Goal: Task Accomplishment & Management: Complete application form

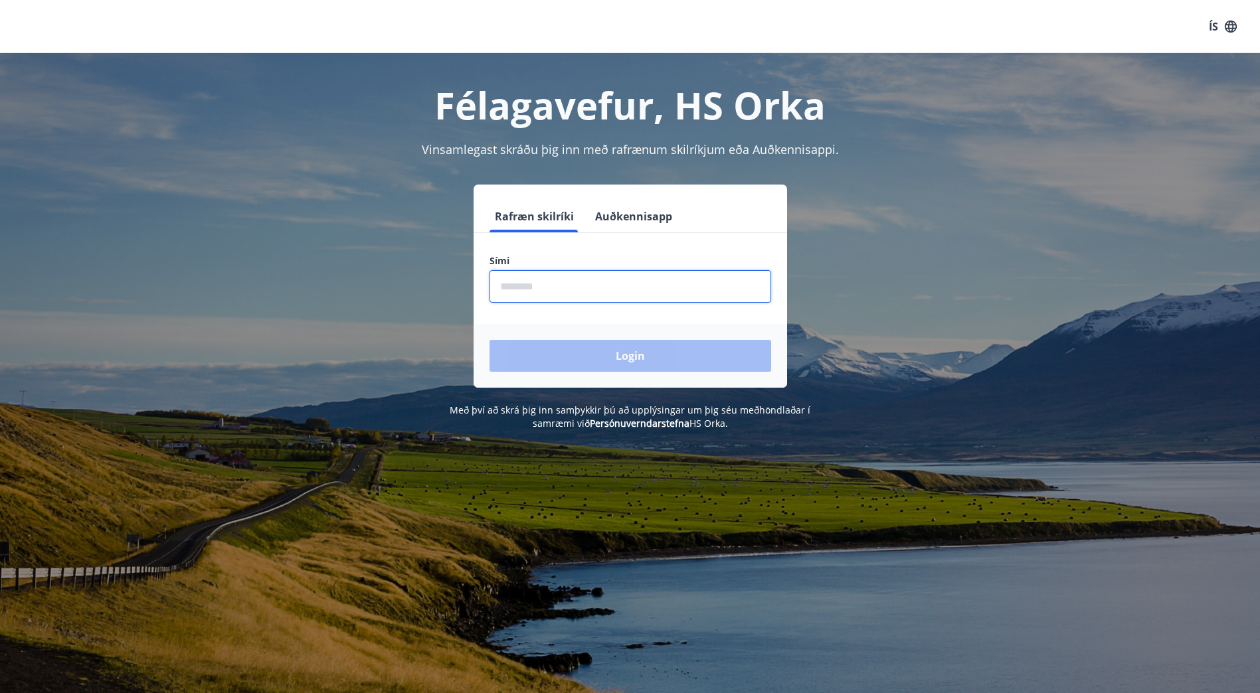
drag, startPoint x: 555, startPoint y: 284, endPoint x: 618, endPoint y: 293, distance: 63.8
click at [555, 284] on input "phone" at bounding box center [631, 286] width 282 height 33
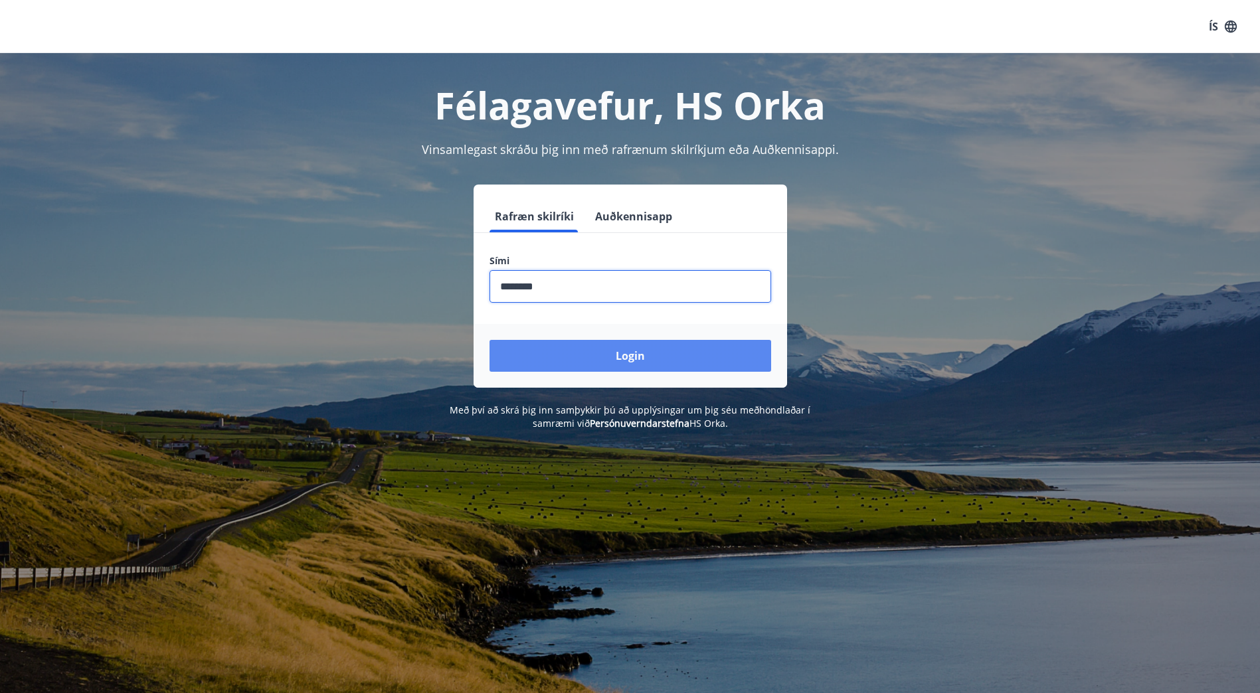
type input "********"
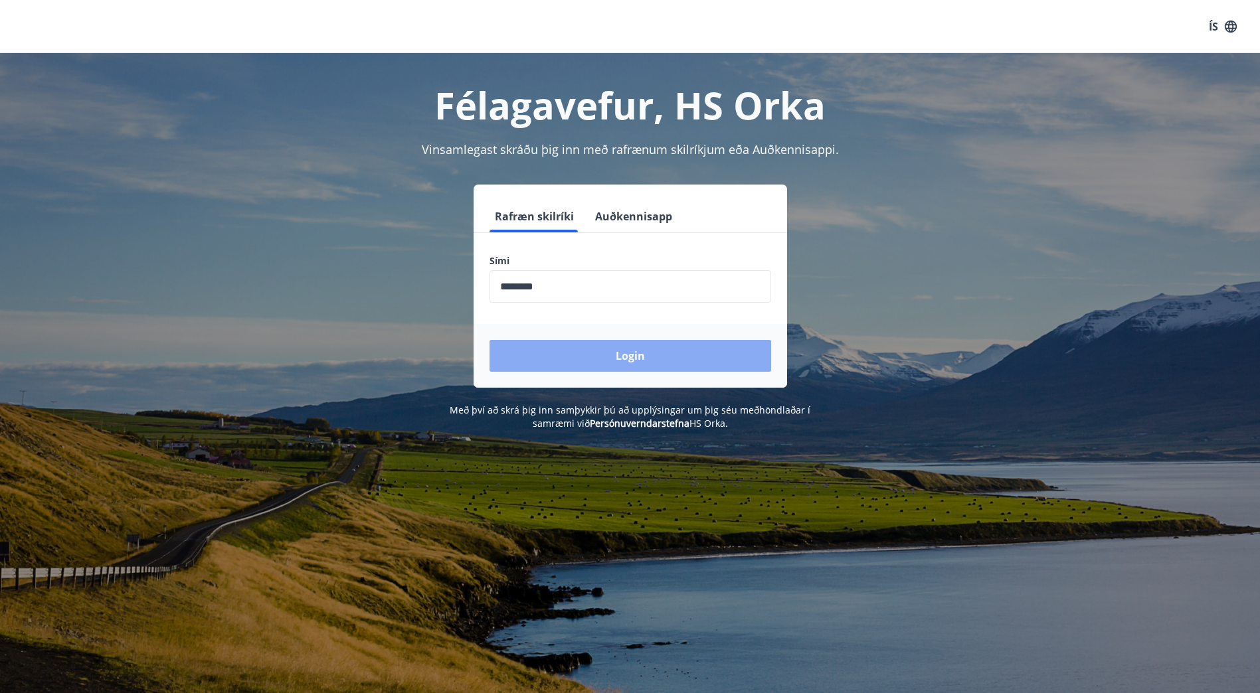
click at [664, 347] on button "Login" at bounding box center [631, 356] width 282 height 32
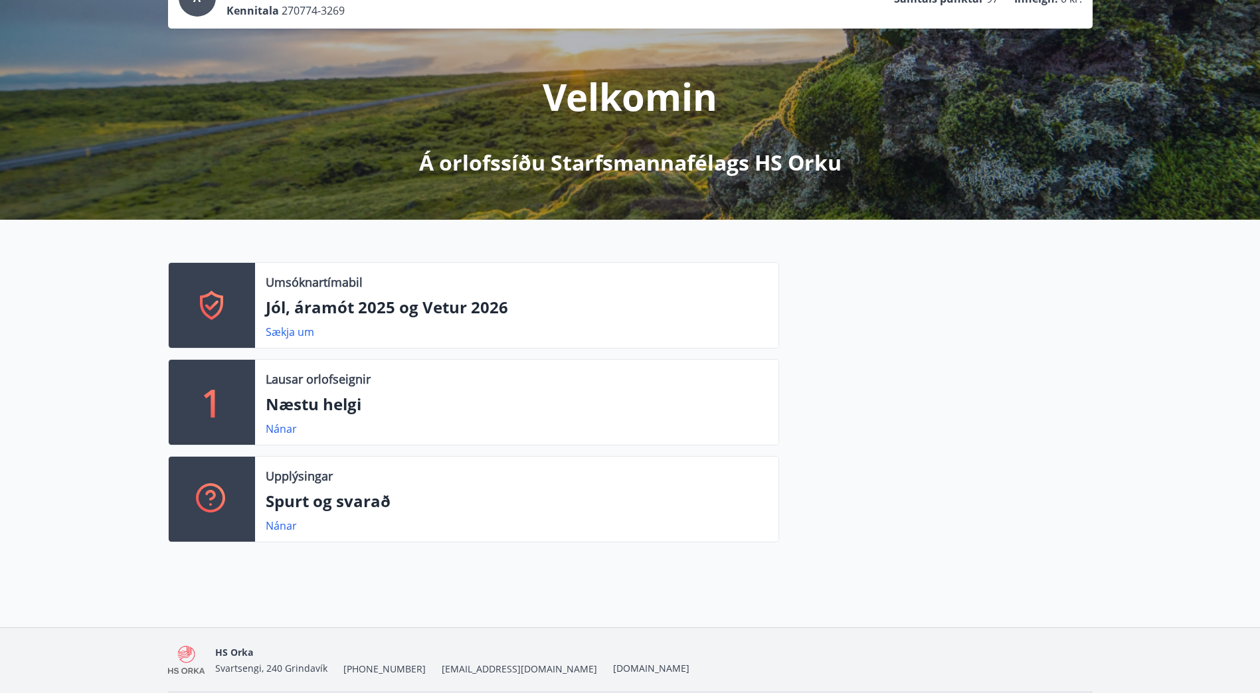
scroll to position [157, 0]
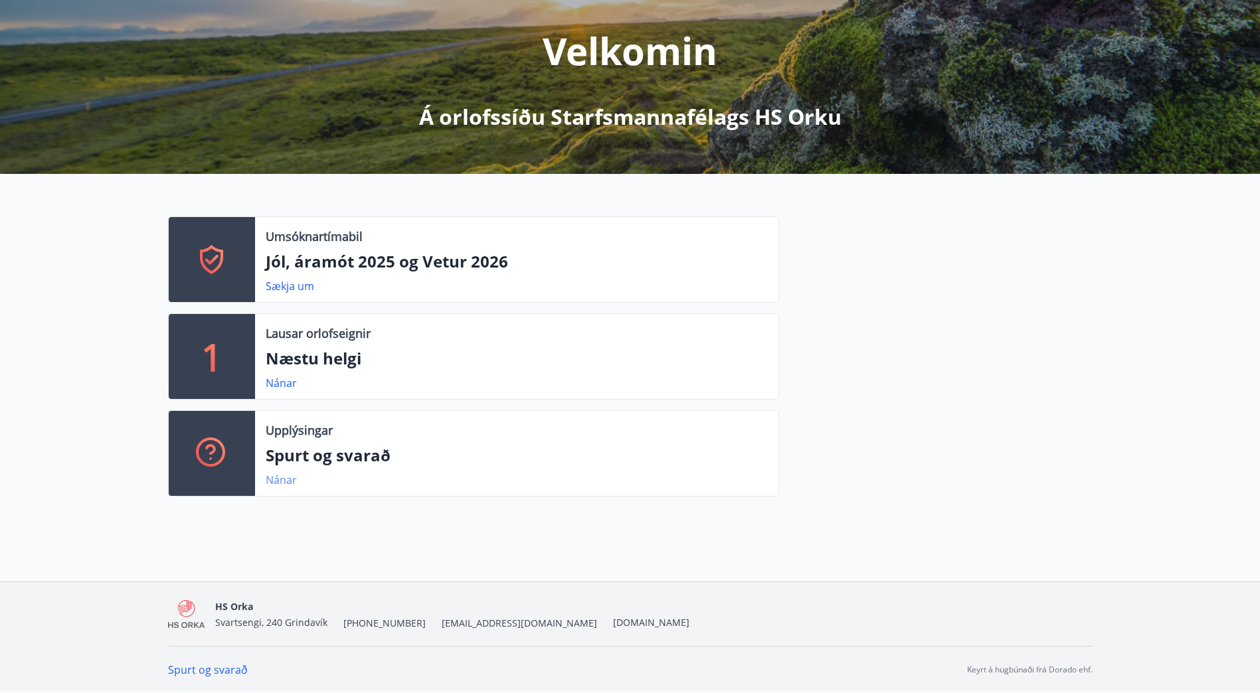
click at [283, 482] on link "Nánar" at bounding box center [281, 480] width 31 height 15
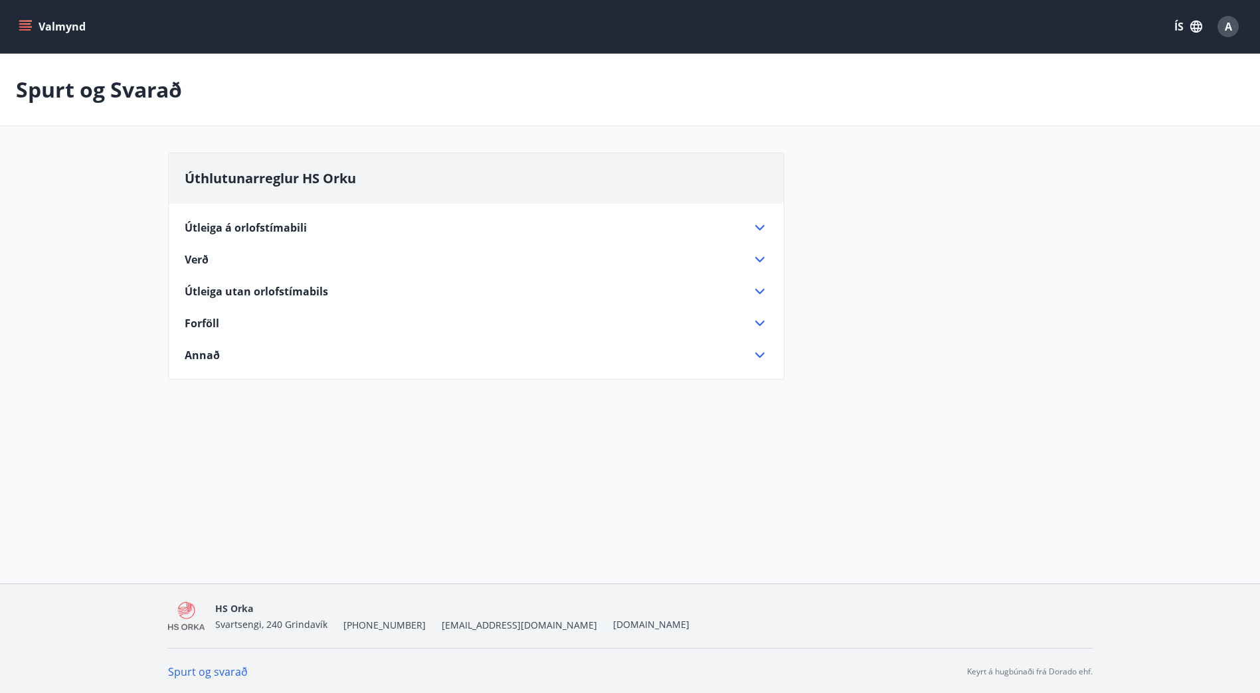
click at [757, 290] on icon at bounding box center [760, 292] width 16 height 16
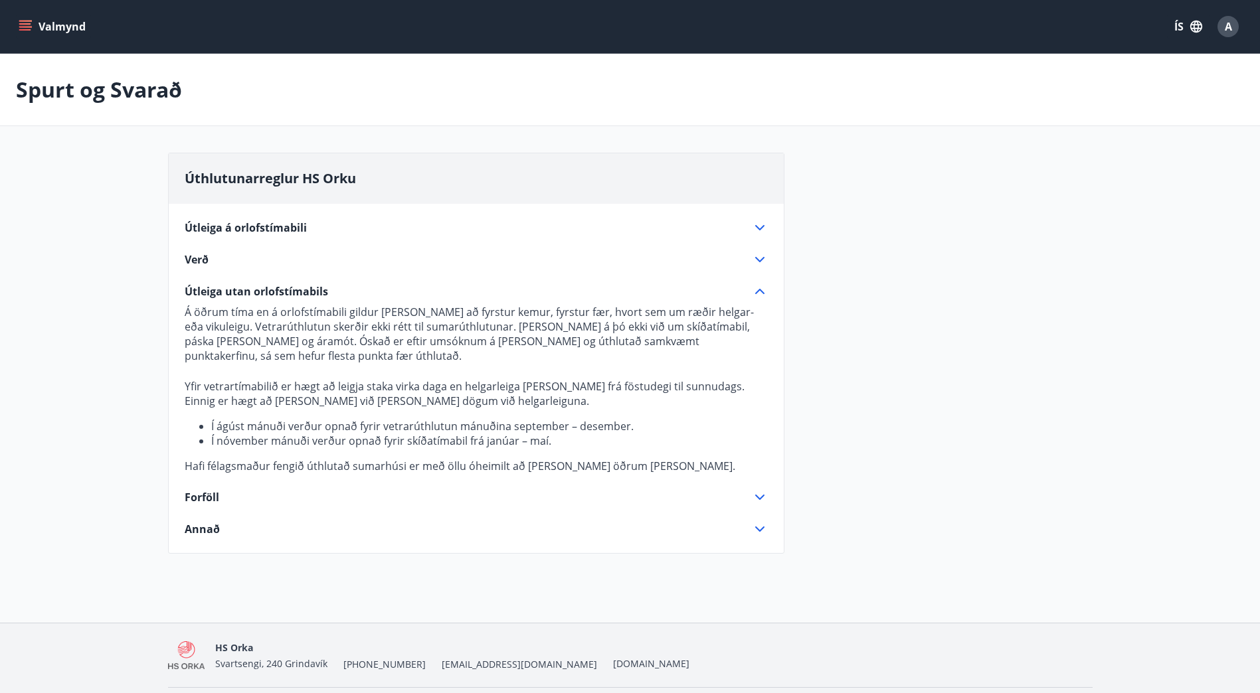
click at [758, 494] on icon at bounding box center [760, 498] width 16 height 16
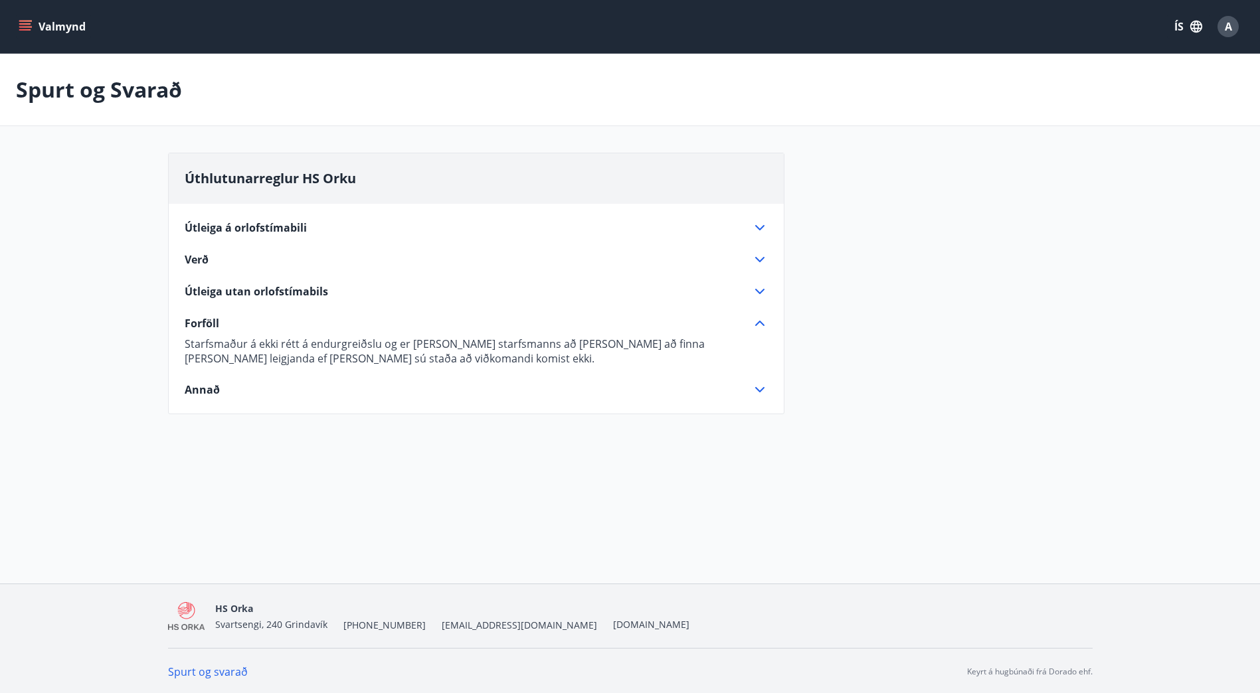
click at [755, 385] on icon at bounding box center [760, 390] width 16 height 16
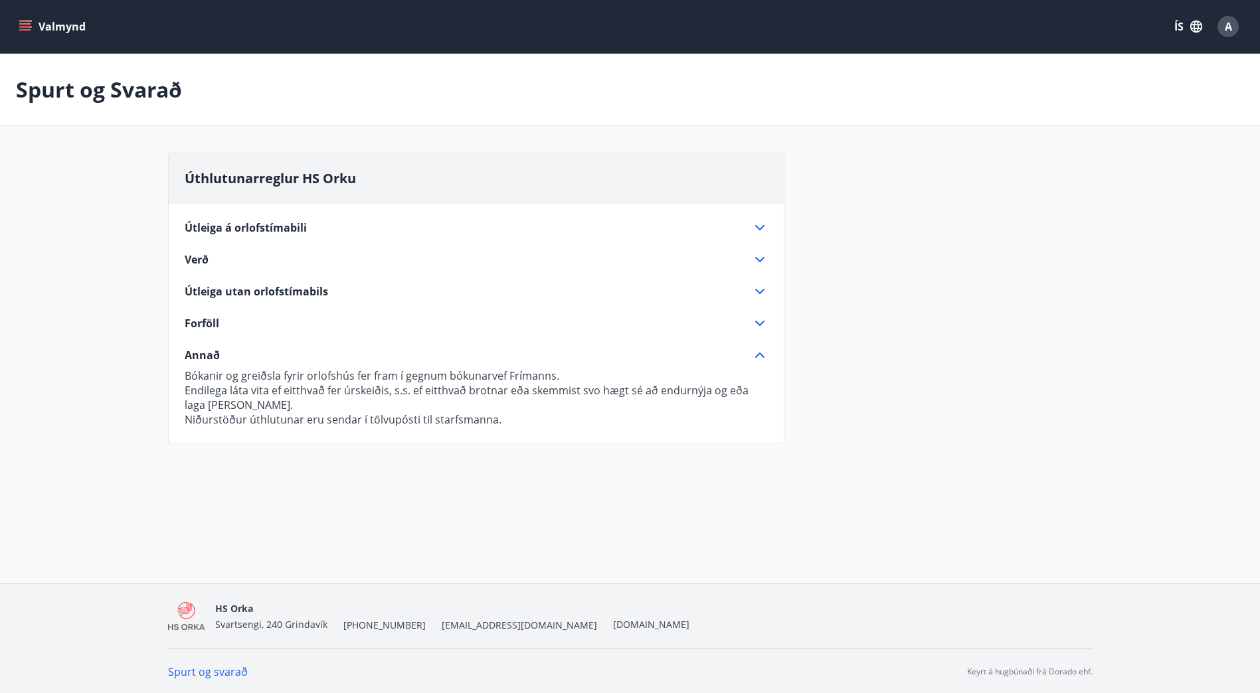
click at [757, 220] on icon at bounding box center [760, 228] width 16 height 16
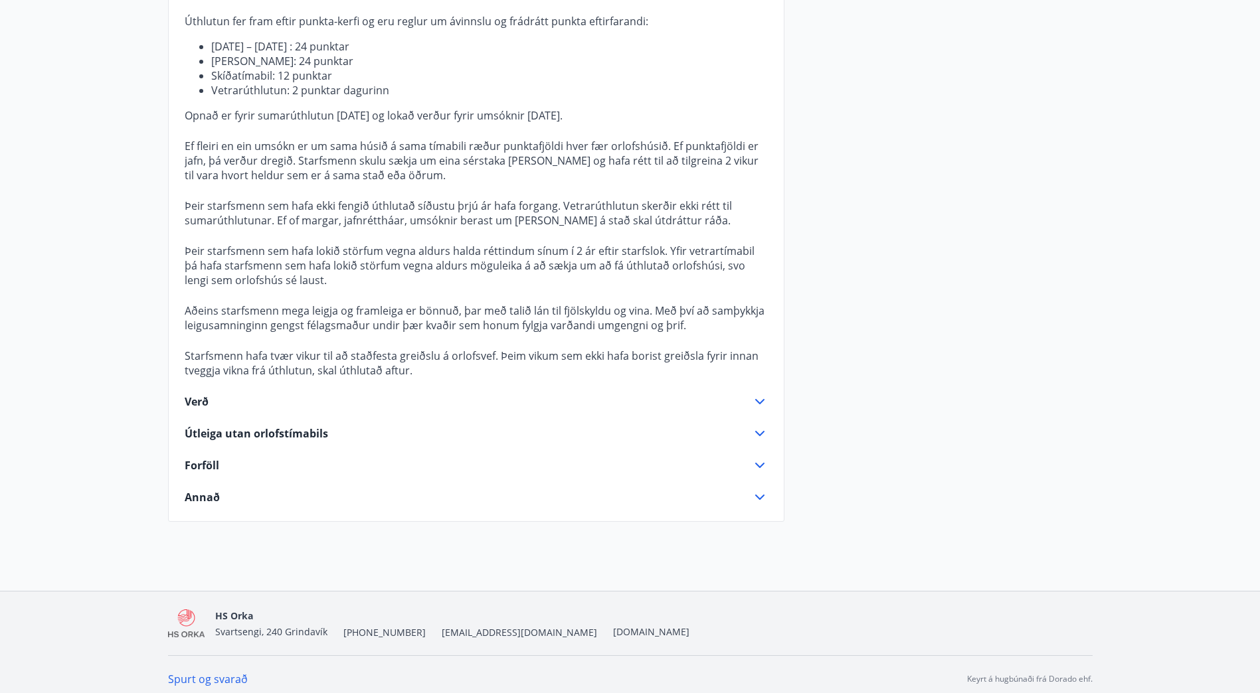
scroll to position [356, 0]
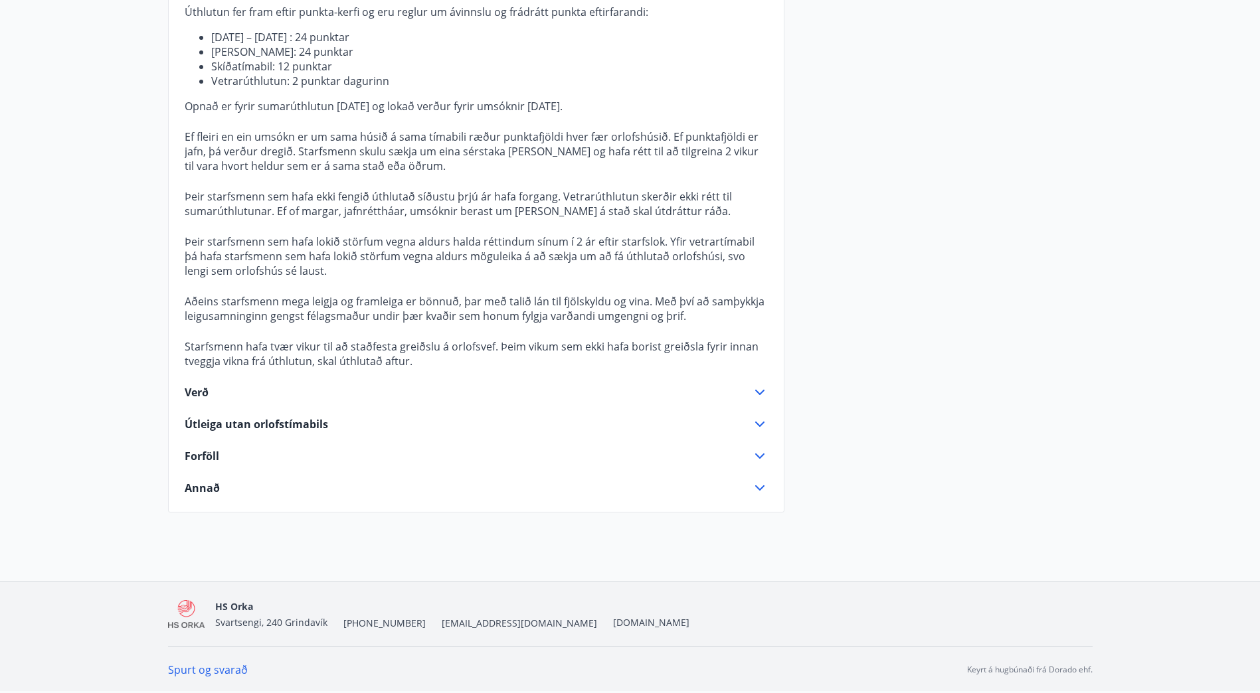
click at [203, 386] on span "Verð" at bounding box center [197, 392] width 24 height 15
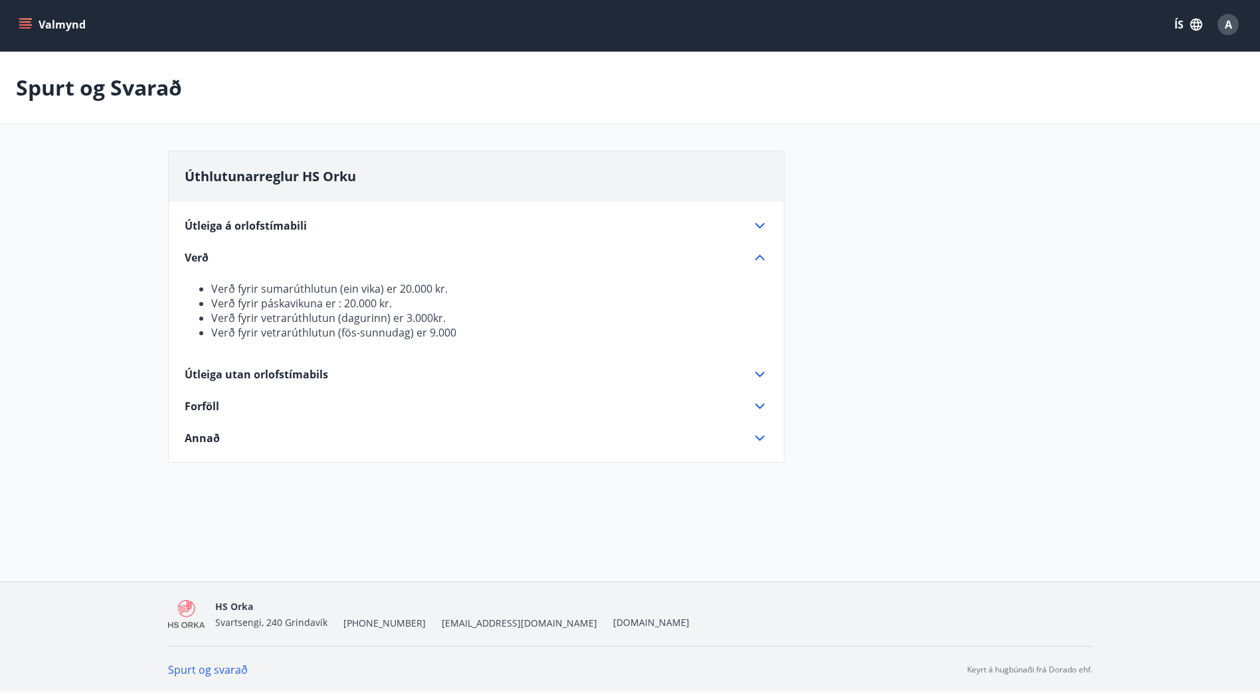
scroll to position [2, 0]
click at [757, 369] on icon at bounding box center [760, 375] width 16 height 16
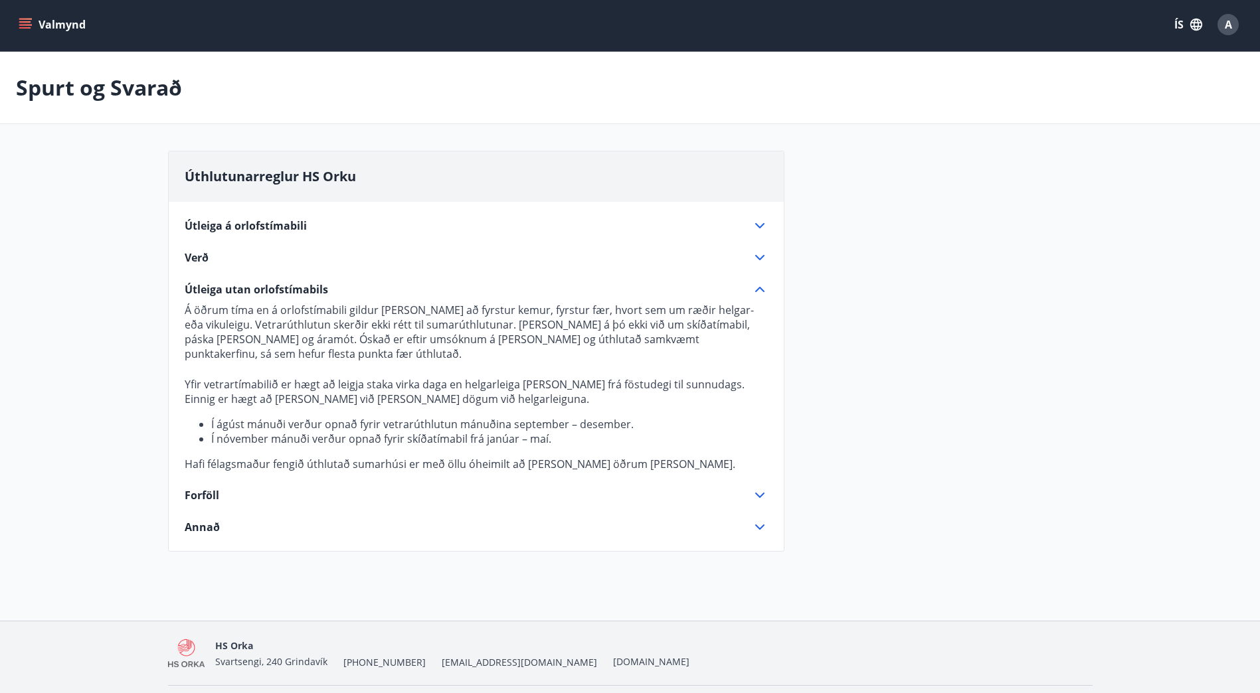
drag, startPoint x: 913, startPoint y: 355, endPoint x: 721, endPoint y: 304, distance: 197.9
click at [912, 355] on div "Úthlutunarreglur HS Orku Útleiga á orlofstímabili Sumarmánuðum, frá [DATE] til …" at bounding box center [630, 359] width 925 height 417
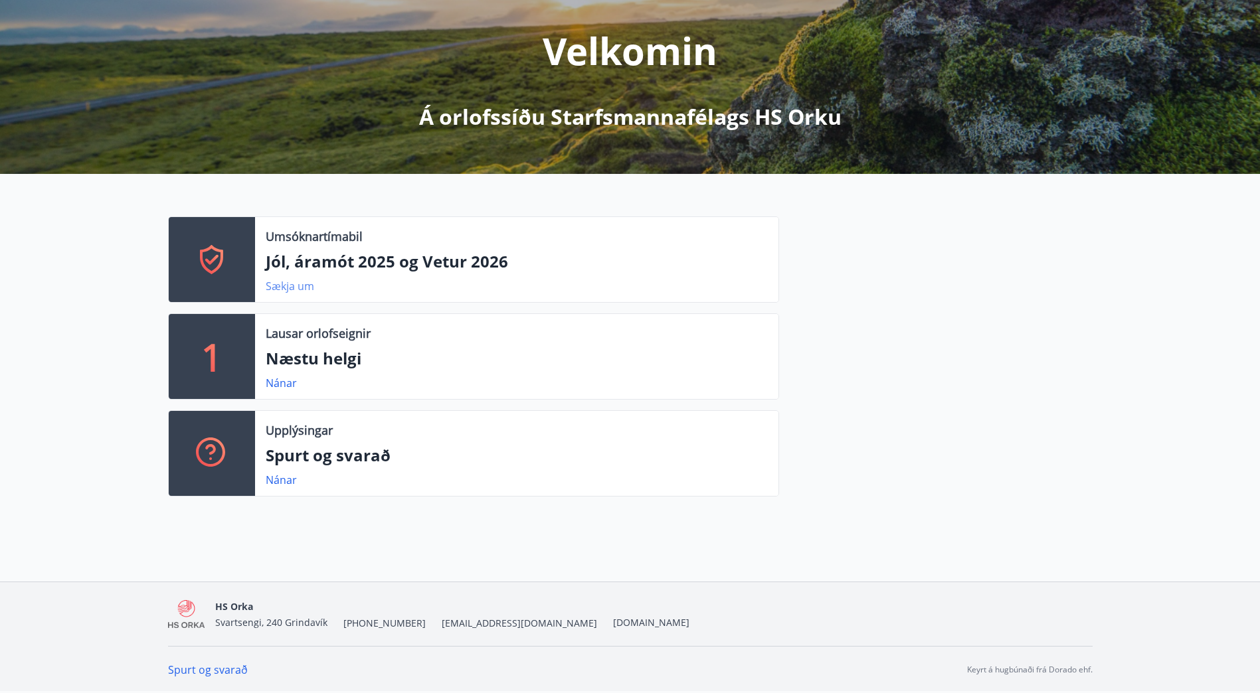
click at [290, 282] on link "Sækja um" at bounding box center [290, 286] width 48 height 15
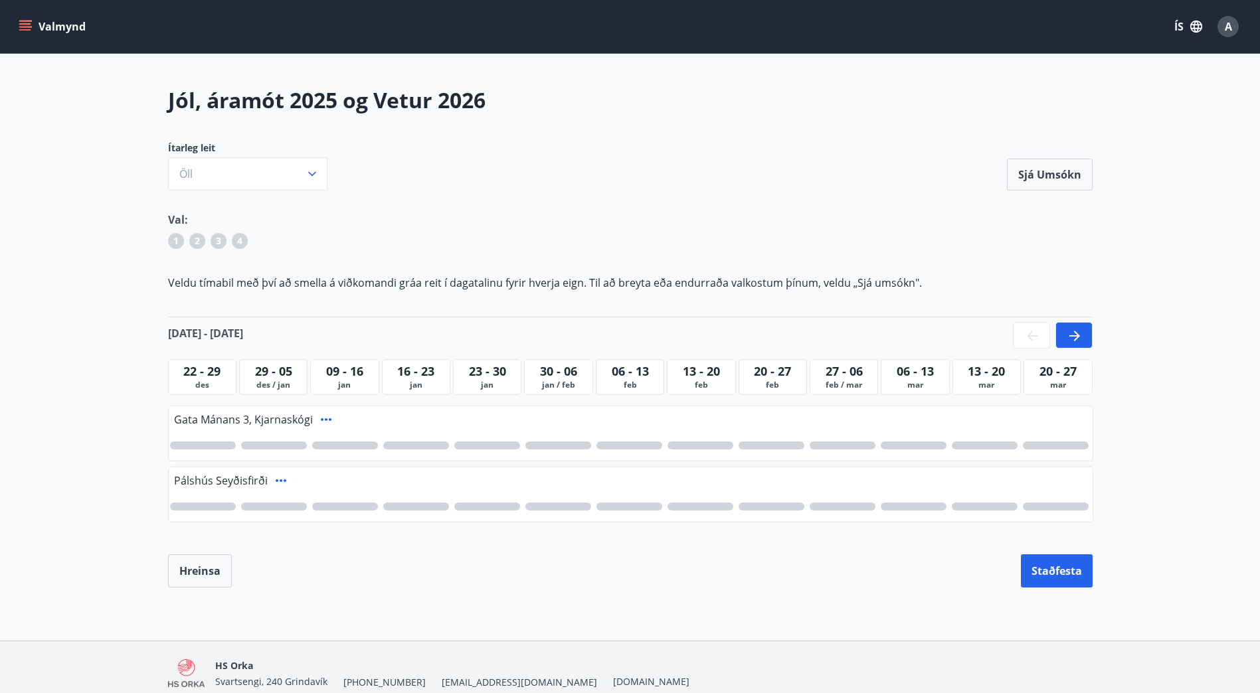
click at [197, 504] on div at bounding box center [203, 507] width 66 height 8
click at [189, 569] on button "Hreinsa" at bounding box center [200, 571] width 64 height 33
click at [1071, 330] on icon at bounding box center [1075, 336] width 16 height 16
click at [1071, 330] on div at bounding box center [1053, 335] width 80 height 27
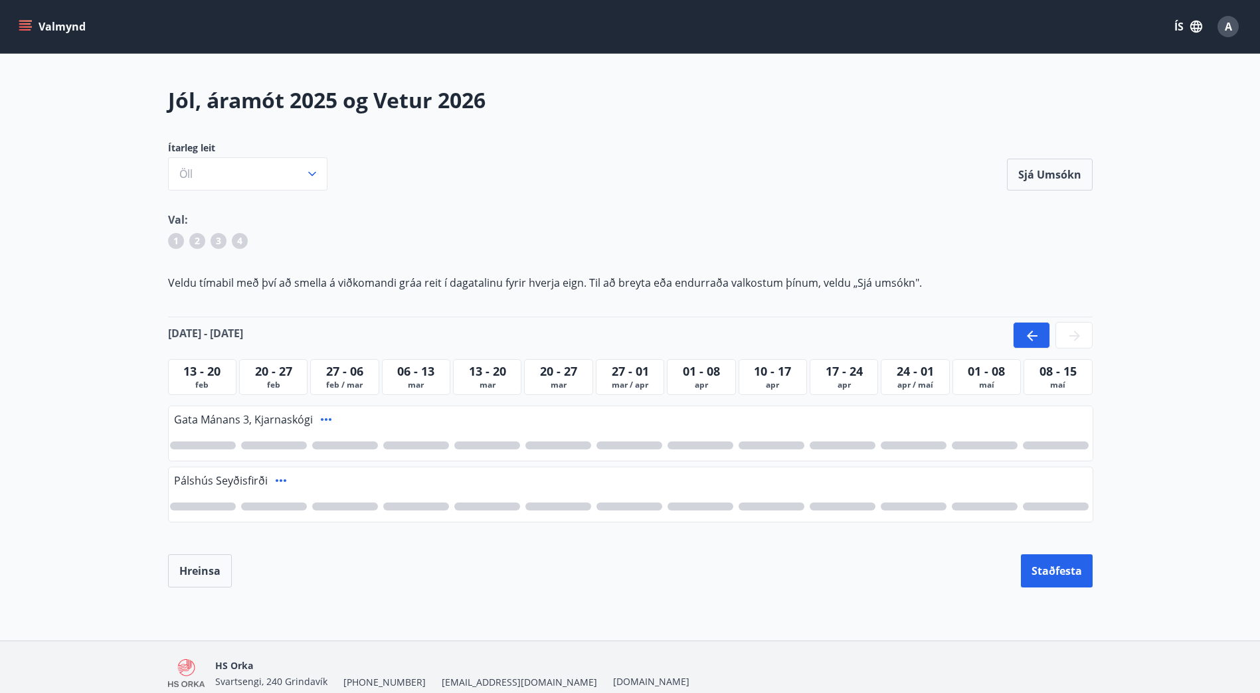
click at [1030, 331] on icon at bounding box center [1032, 336] width 16 height 16
click at [1030, 331] on div at bounding box center [1053, 335] width 80 height 27
click at [1227, 21] on span "A" at bounding box center [1228, 26] width 7 height 15
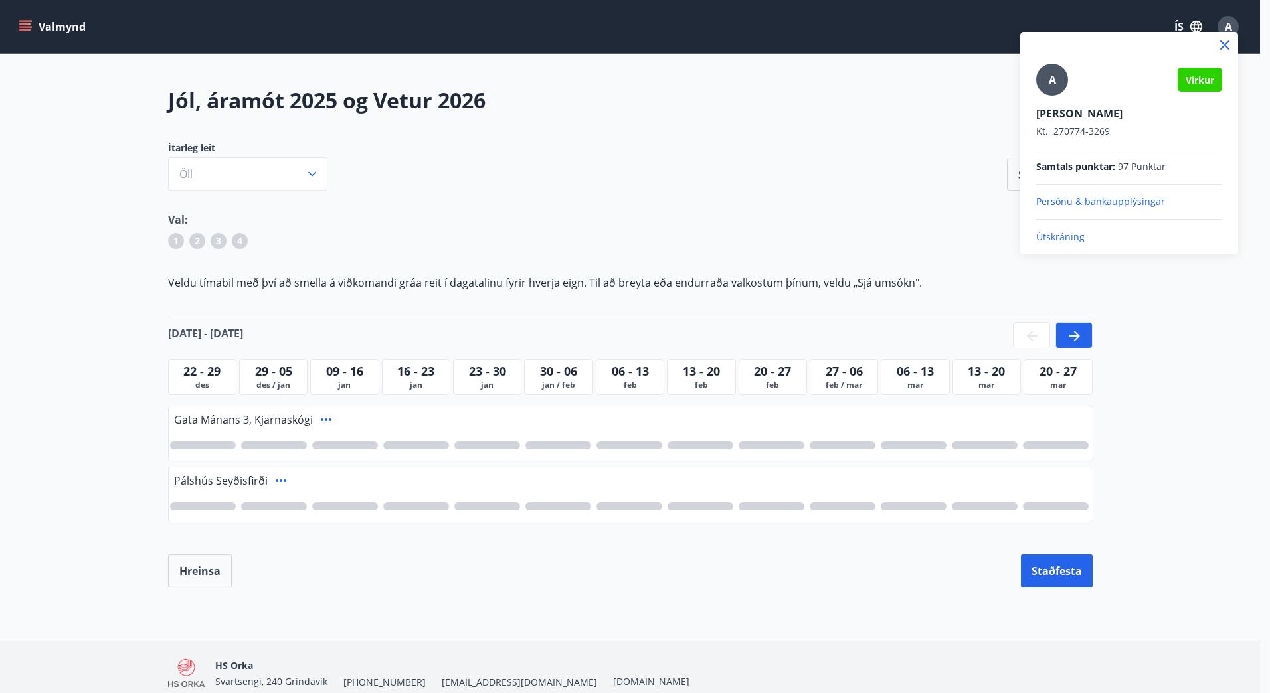
click at [1043, 231] on p "Útskráning" at bounding box center [1129, 236] width 186 height 13
